Goal: Navigation & Orientation: Understand site structure

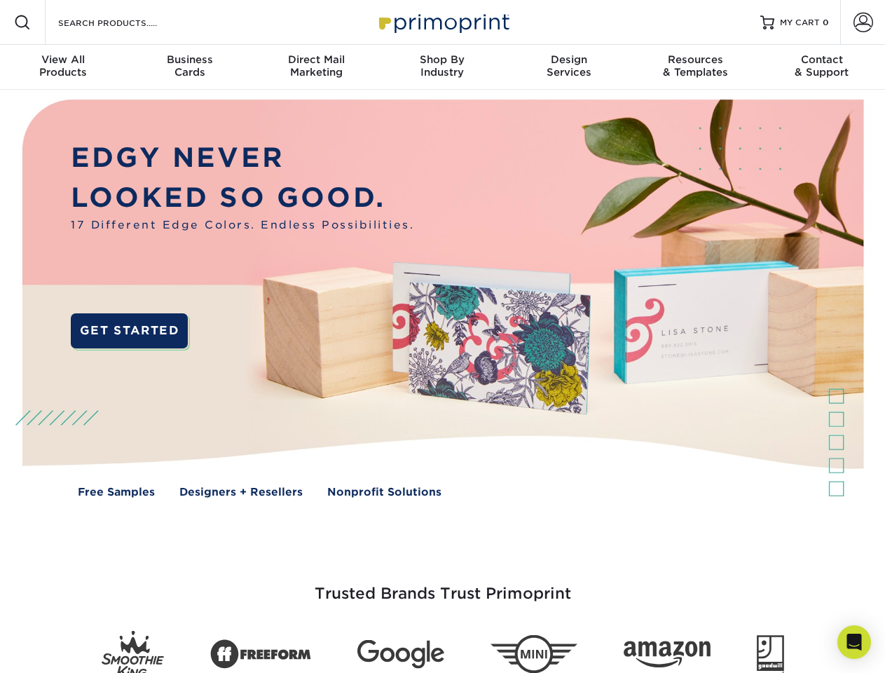
click at [442, 336] on img at bounding box center [442, 309] width 876 height 438
click at [22, 22] on span at bounding box center [22, 22] width 17 height 17
click at [862, 22] on span at bounding box center [863, 23] width 20 height 20
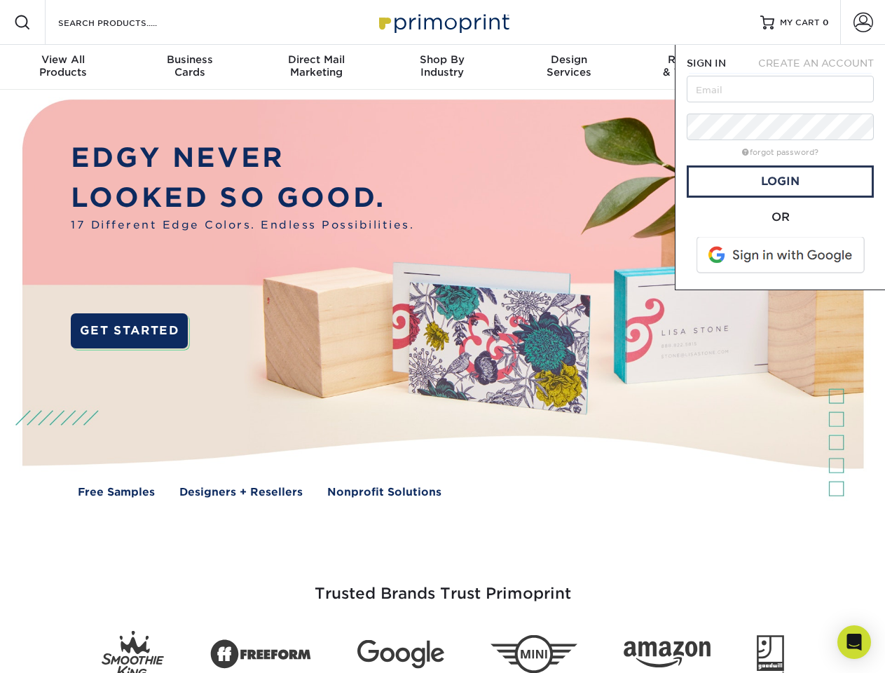
click at [63, 67] on div "View All Products" at bounding box center [63, 65] width 126 height 25
click at [189, 67] on div "Business Cards" at bounding box center [189, 65] width 126 height 25
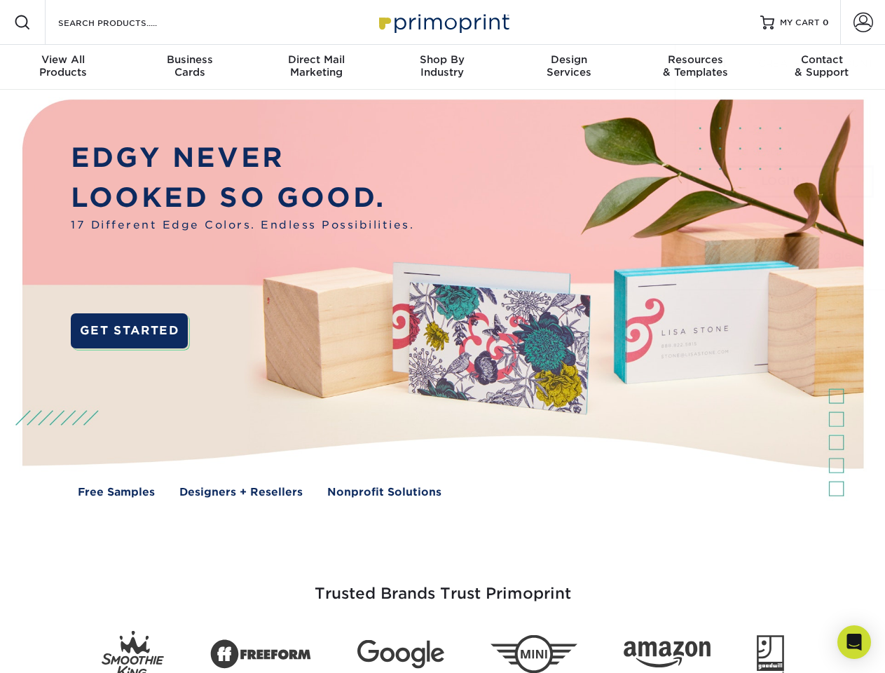
click at [316, 67] on div "Direct Mail Marketing" at bounding box center [316, 65] width 126 height 25
click at [442, 67] on div "Shop By Industry" at bounding box center [442, 65] width 126 height 25
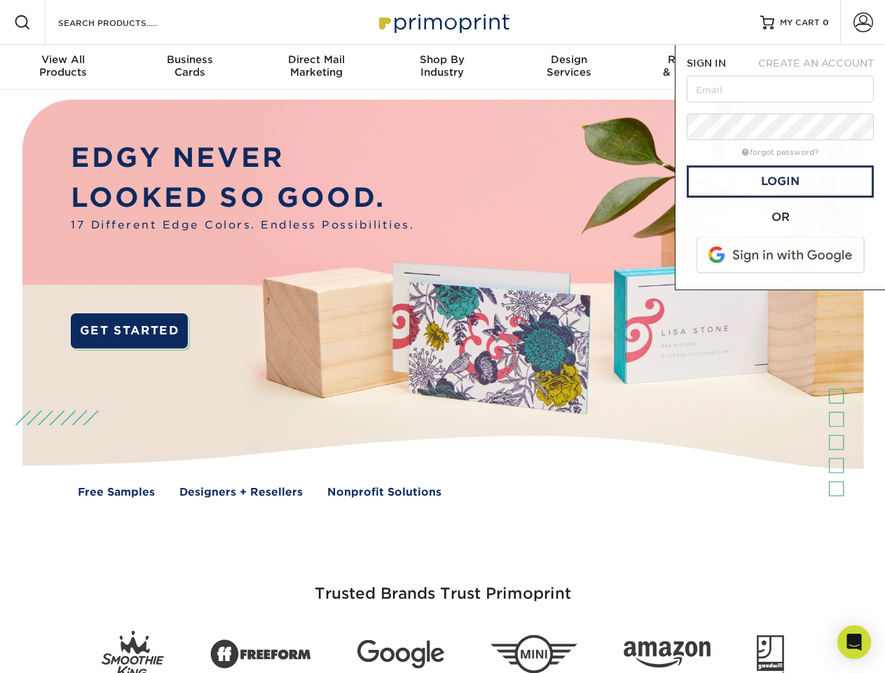
click at [569, 67] on div "Design Services" at bounding box center [569, 65] width 126 height 25
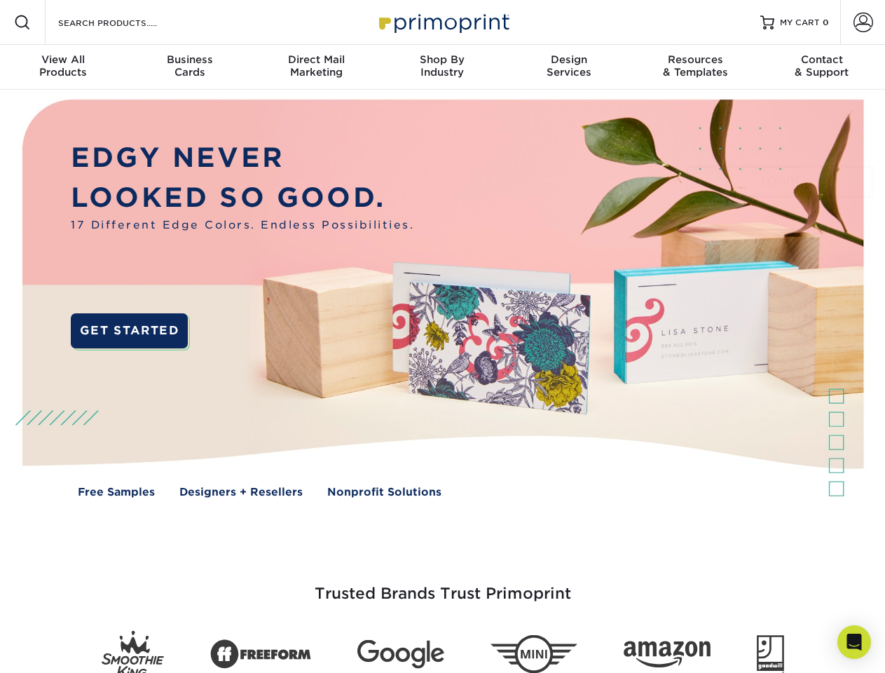
click at [695, 67] on span "SIGN IN" at bounding box center [706, 62] width 39 height 11
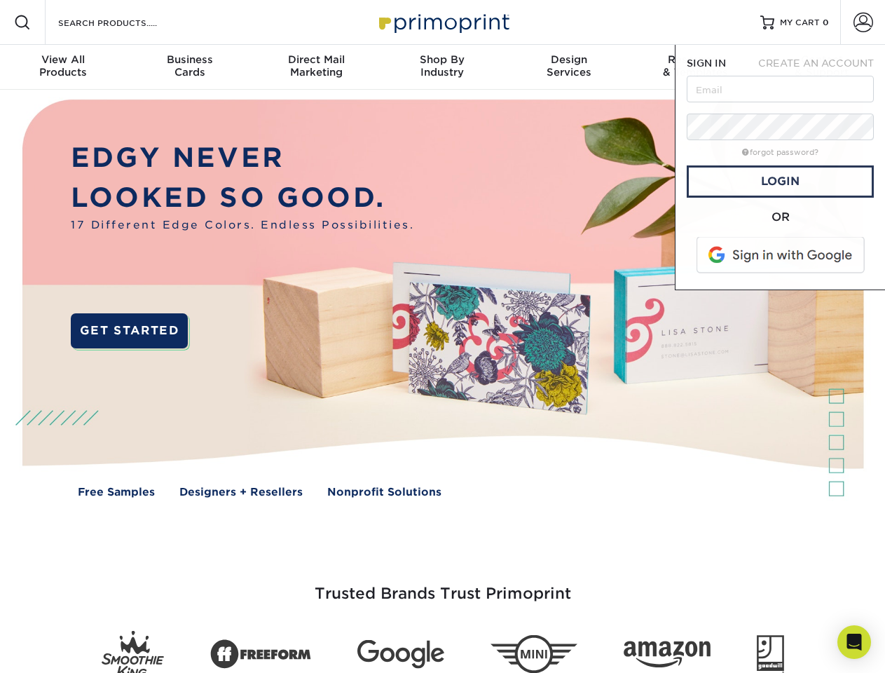
click at [822, 67] on div "Contact & Support" at bounding box center [822, 65] width 126 height 25
